Goal: Information Seeking & Learning: Learn about a topic

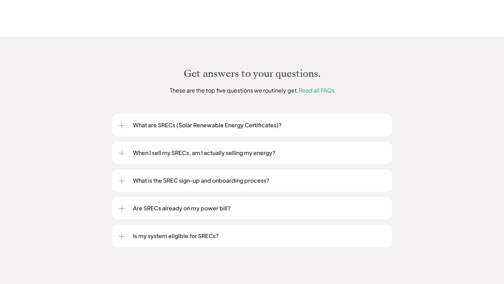
scroll to position [945, 0]
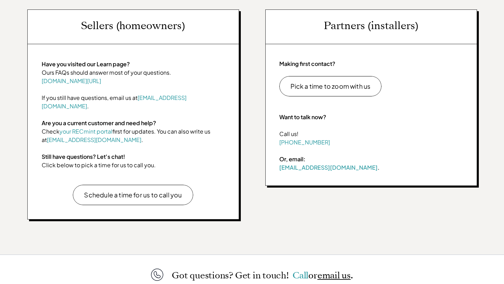
scroll to position [380, 0]
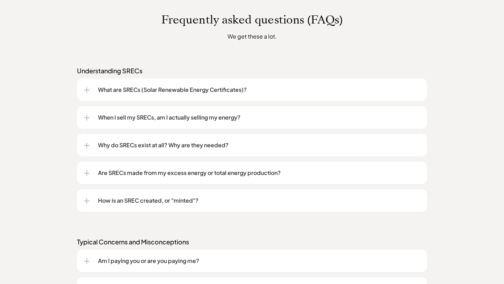
scroll to position [807, 0]
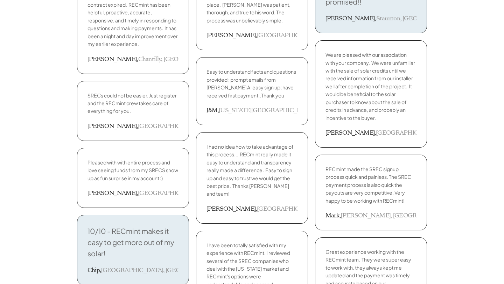
scroll to position [538, 0]
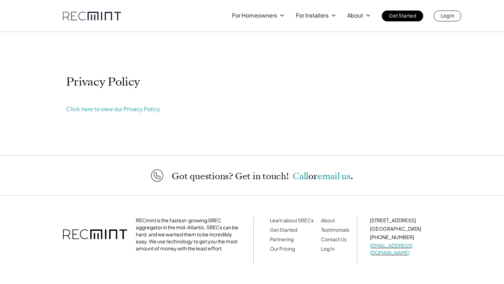
scroll to position [20, 0]
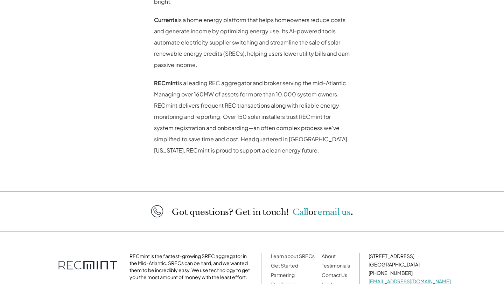
scroll to position [577, 0]
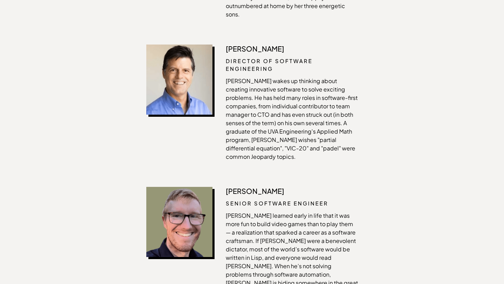
scroll to position [1076, 0]
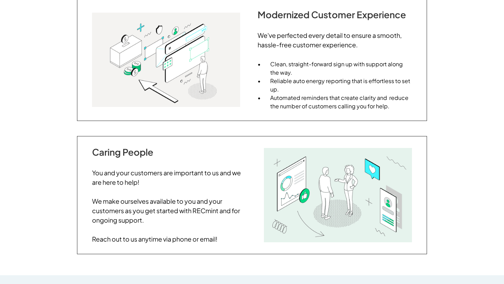
scroll to position [807, 0]
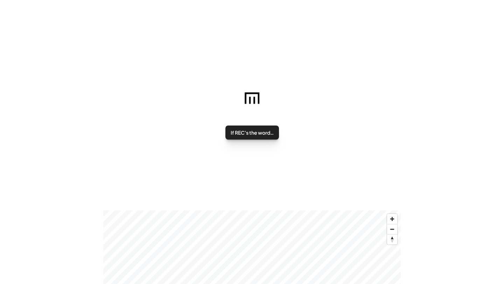
scroll to position [95, 0]
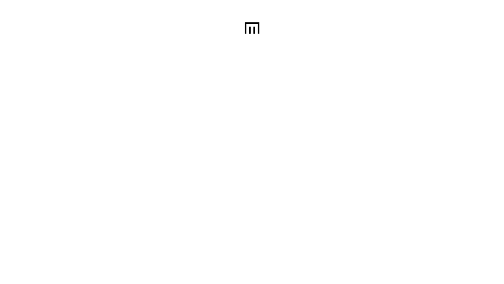
scroll to position [137, 0]
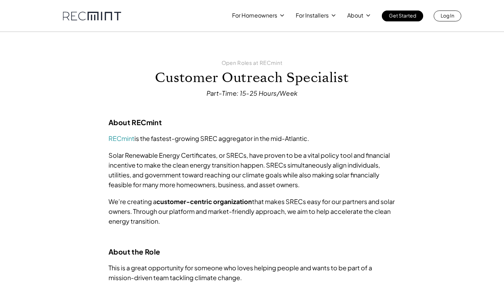
scroll to position [269, 0]
